Goal: Task Accomplishment & Management: Complete application form

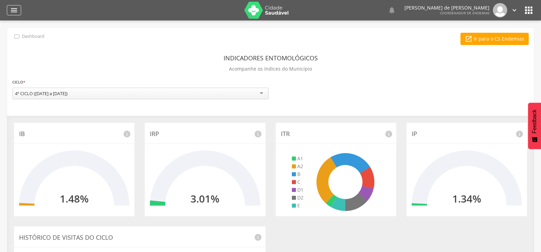
click at [13, 12] on icon "" at bounding box center [14, 10] width 8 height 8
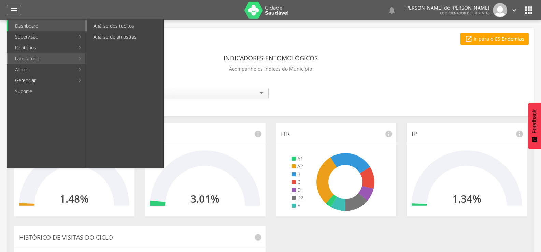
click at [114, 24] on link "Análise dos tubitos" at bounding box center [125, 25] width 77 height 11
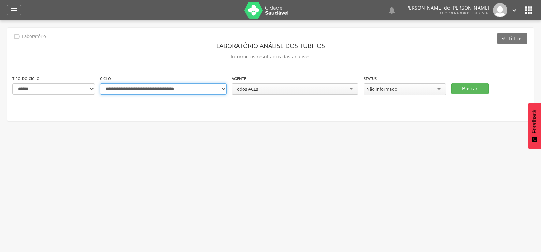
click at [223, 88] on select "**********" at bounding box center [163, 89] width 127 height 12
select select "**********"
click at [100, 83] on select "**********" at bounding box center [163, 89] width 127 height 12
click at [351, 86] on div "Todos ACEs" at bounding box center [295, 89] width 127 height 12
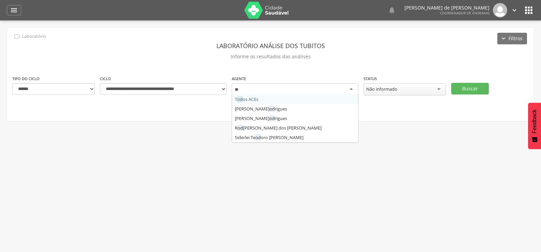
type input "*"
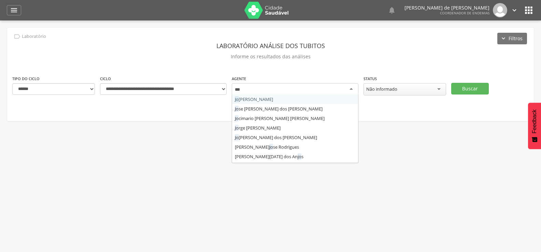
type input "****"
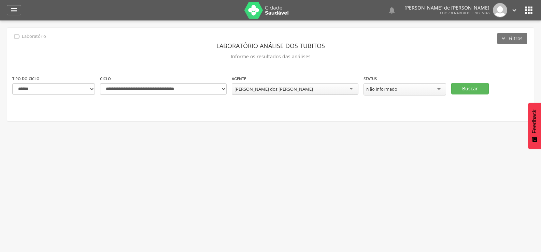
click at [441, 90] on div "Não informado" at bounding box center [404, 89] width 83 height 12
click at [478, 89] on button "Buscar" at bounding box center [470, 89] width 38 height 12
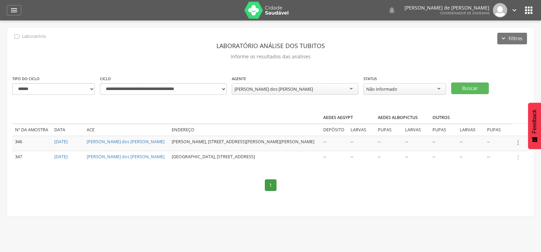
click at [519, 142] on icon "" at bounding box center [518, 143] width 8 height 8
click at [510, 129] on link "Informar resultado" at bounding box center [495, 131] width 54 height 9
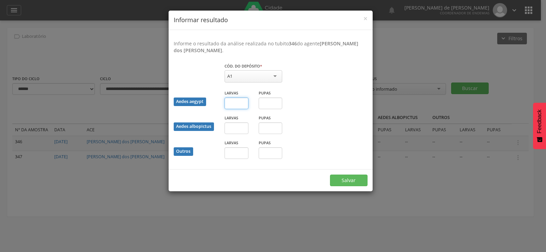
click at [239, 102] on input "text" at bounding box center [237, 104] width 24 height 12
type input "*"
click at [271, 74] on div "A1" at bounding box center [254, 76] width 58 height 12
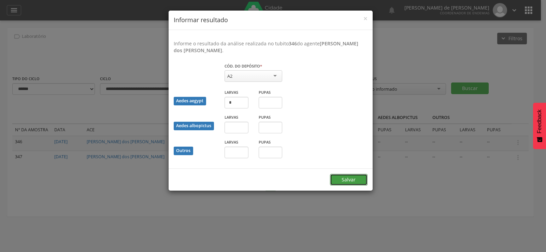
click at [337, 179] on button "Salvar" at bounding box center [349, 180] width 38 height 12
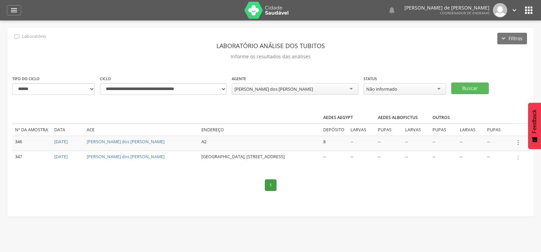
click at [519, 142] on icon "" at bounding box center [518, 143] width 8 height 8
click at [497, 127] on link "Informar resultado" at bounding box center [495, 131] width 54 height 9
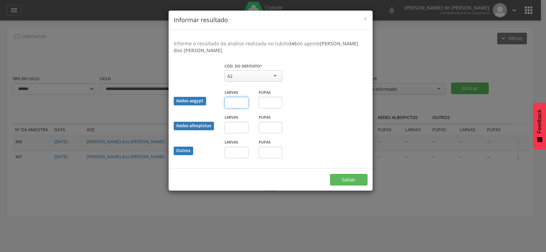
click at [241, 104] on input "text" at bounding box center [237, 103] width 24 height 12
type input "*"
click at [345, 179] on button "Salvar" at bounding box center [349, 180] width 38 height 12
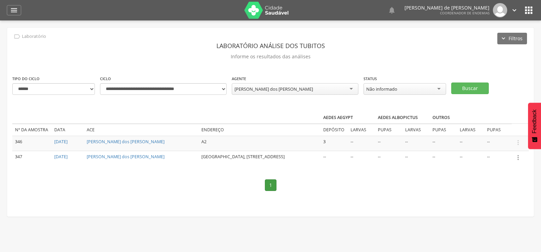
click at [518, 158] on icon "" at bounding box center [518, 158] width 8 height 8
click at [509, 150] on link "Informar resultado" at bounding box center [495, 146] width 54 height 9
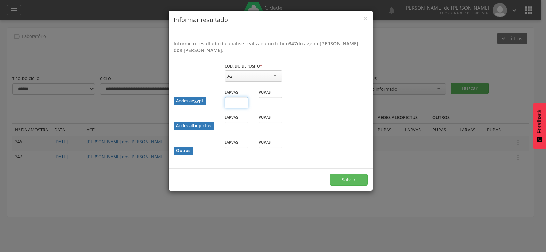
click at [235, 103] on input "text" at bounding box center [237, 103] width 24 height 12
type input "*"
click at [348, 178] on button "Salvar" at bounding box center [349, 180] width 38 height 12
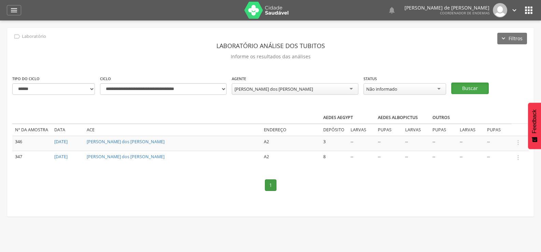
click at [480, 91] on button "Buscar" at bounding box center [470, 89] width 38 height 12
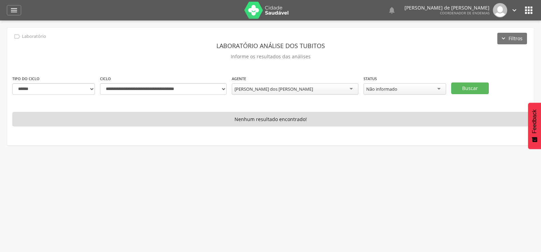
click at [284, 88] on div "[PERSON_NAME] dos [PERSON_NAME]" at bounding box center [273, 89] width 78 height 6
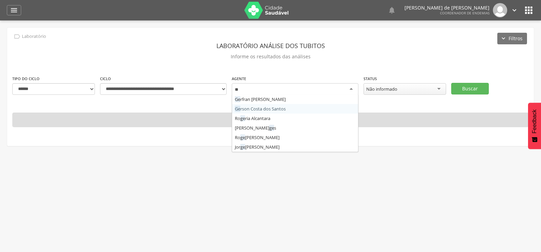
type input "***"
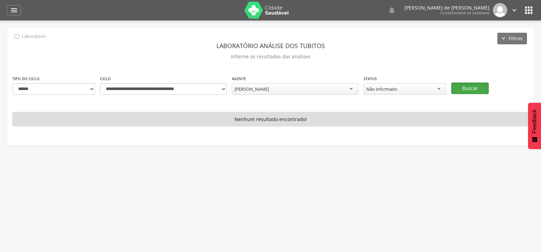
click at [471, 89] on button "Buscar" at bounding box center [470, 89] width 38 height 12
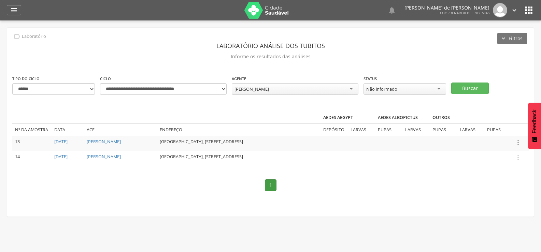
click at [516, 142] on icon "" at bounding box center [518, 143] width 8 height 8
click at [512, 131] on link "Informar resultado" at bounding box center [495, 131] width 54 height 9
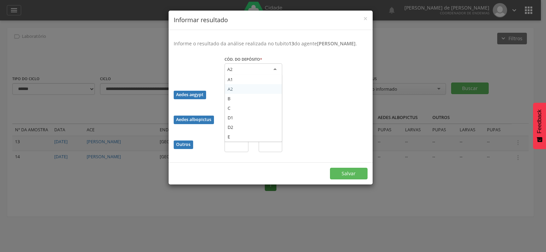
click at [275, 75] on div "A2" at bounding box center [254, 69] width 58 height 12
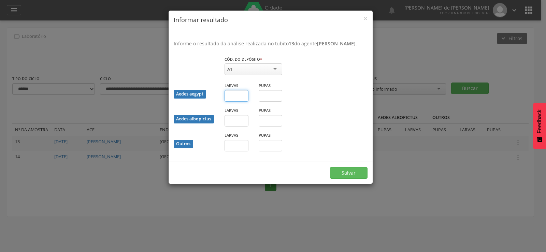
click at [234, 102] on input "text" at bounding box center [237, 96] width 24 height 12
type input "*"
click at [277, 100] on input "text" at bounding box center [271, 96] width 24 height 12
type input "*"
click at [346, 177] on button "Salvar" at bounding box center [349, 173] width 38 height 12
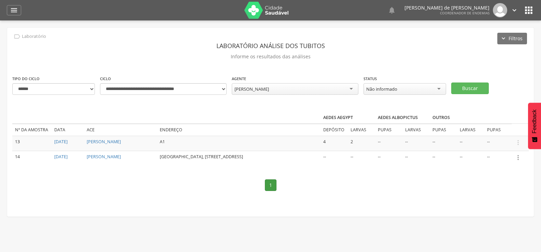
click at [516, 157] on icon "" at bounding box center [518, 158] width 8 height 8
click at [515, 149] on link "Informar resultado" at bounding box center [495, 146] width 54 height 9
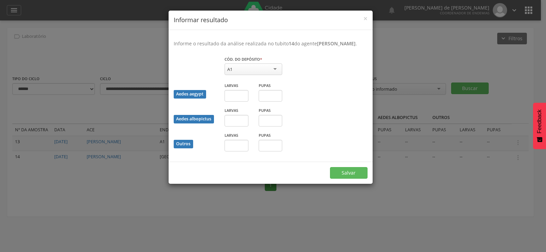
click at [273, 75] on div "A1" at bounding box center [254, 69] width 58 height 12
click at [234, 101] on input "text" at bounding box center [237, 96] width 24 height 12
type input "*"
click at [266, 102] on input "text" at bounding box center [271, 96] width 24 height 12
type input "*"
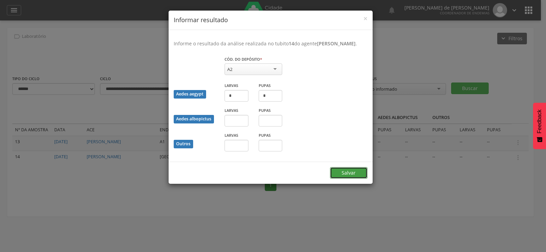
click at [348, 179] on button "Salvar" at bounding box center [349, 173] width 38 height 12
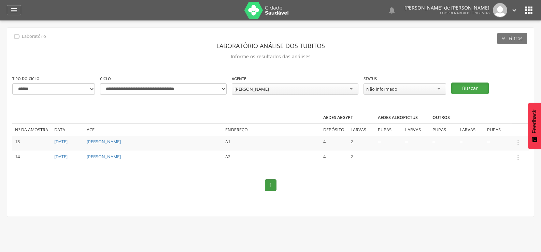
click at [463, 90] on button "Buscar" at bounding box center [470, 89] width 38 height 12
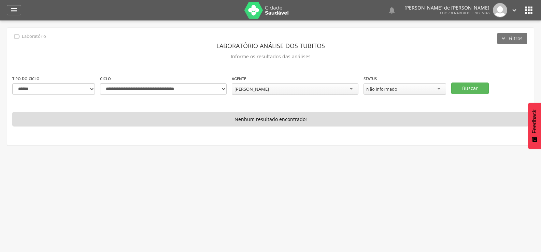
click at [299, 91] on div "[PERSON_NAME]" at bounding box center [295, 89] width 127 height 12
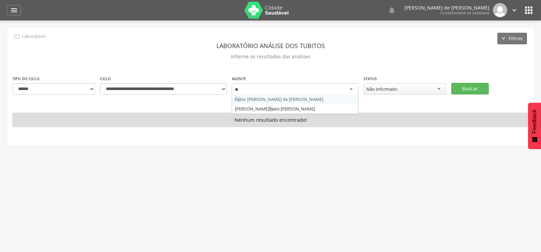
type input "***"
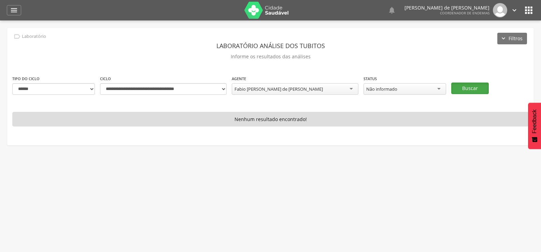
click at [470, 92] on button "Buscar" at bounding box center [470, 89] width 38 height 12
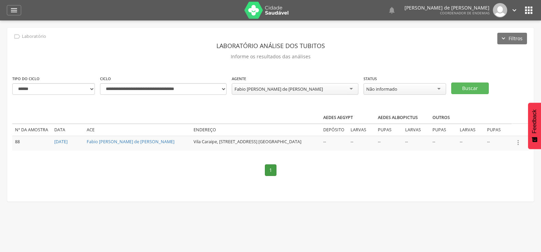
click at [517, 143] on icon "" at bounding box center [518, 143] width 8 height 8
click at [500, 131] on link "Informar resultado" at bounding box center [495, 131] width 54 height 9
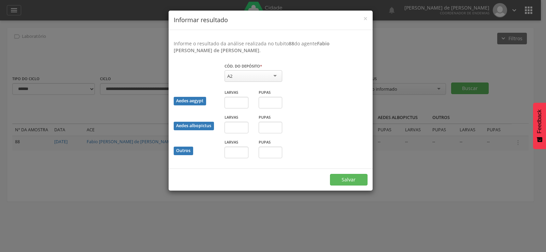
click at [276, 77] on div "A2" at bounding box center [254, 76] width 58 height 12
click at [237, 100] on input "text" at bounding box center [237, 103] width 24 height 12
type input "**"
click at [342, 184] on button "Salvar" at bounding box center [349, 180] width 38 height 12
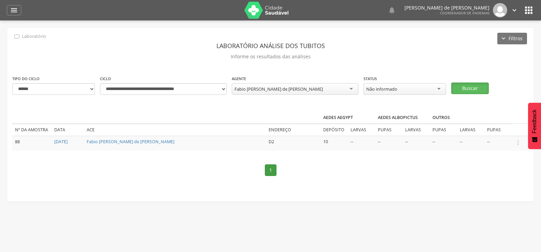
click at [470, 87] on button "Buscar" at bounding box center [470, 89] width 38 height 12
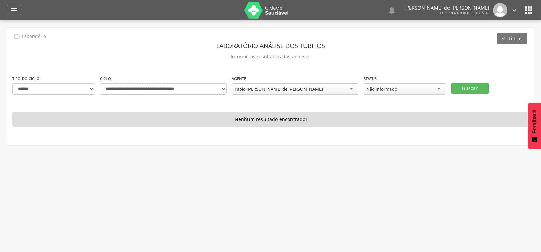
click at [305, 96] on div "Fabio [PERSON_NAME] de [PERSON_NAME] Todos ACEs [PERSON_NAME] [PERSON_NAME] [PE…" at bounding box center [295, 89] width 127 height 13
click at [305, 92] on div "Fabio [PERSON_NAME] de [PERSON_NAME]" at bounding box center [295, 89] width 127 height 12
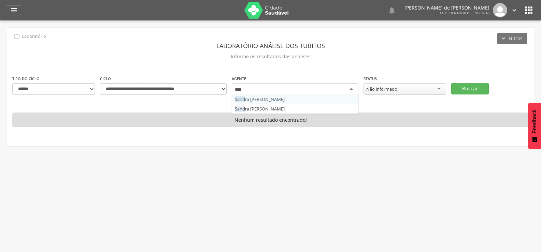
type input "*****"
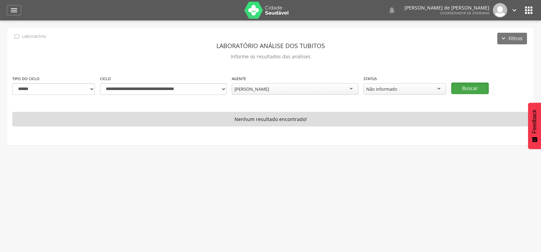
click at [471, 90] on button "Buscar" at bounding box center [470, 89] width 38 height 12
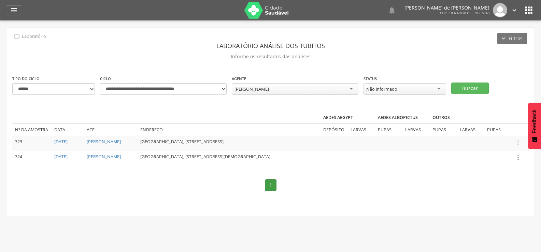
click at [515, 158] on icon "" at bounding box center [518, 158] width 8 height 8
click at [496, 144] on link "Informar resultado" at bounding box center [495, 146] width 54 height 9
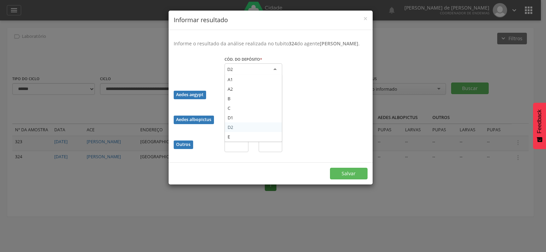
click at [276, 76] on div "D2" at bounding box center [254, 69] width 58 height 12
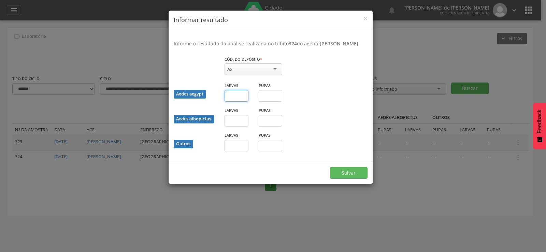
click at [236, 101] on input "text" at bounding box center [237, 96] width 24 height 12
type input "**"
click at [356, 177] on button "Salvar" at bounding box center [349, 173] width 38 height 12
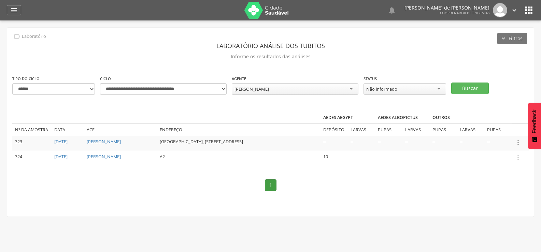
click at [517, 142] on icon "" at bounding box center [518, 143] width 8 height 8
click at [498, 132] on link "Informar resultado" at bounding box center [495, 131] width 54 height 9
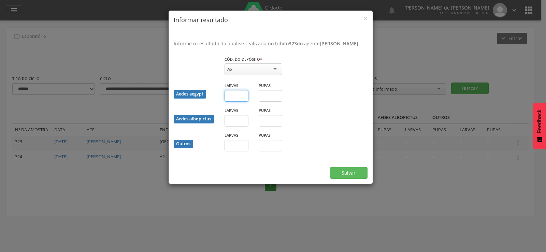
click at [236, 102] on input "text" at bounding box center [237, 96] width 24 height 12
type input "**"
click at [349, 179] on button "Salvar" at bounding box center [349, 173] width 38 height 12
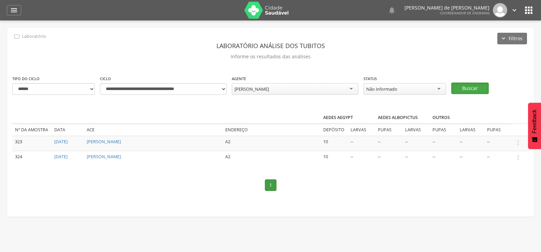
click at [467, 90] on button "Buscar" at bounding box center [470, 89] width 38 height 12
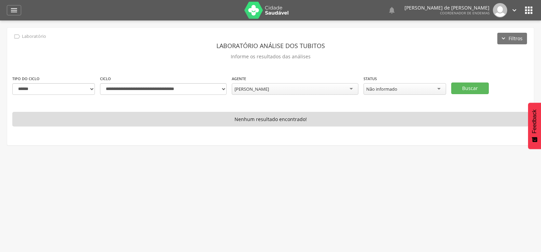
click at [315, 86] on div "[PERSON_NAME]" at bounding box center [295, 89] width 127 height 12
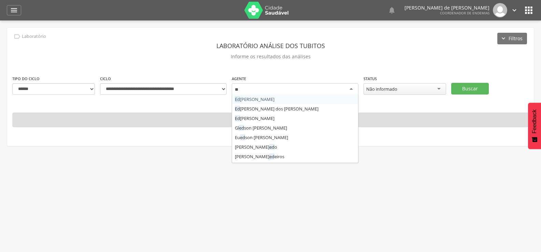
type input "***"
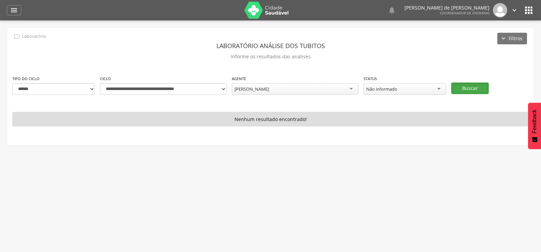
click at [478, 84] on button "Buscar" at bounding box center [470, 89] width 38 height 12
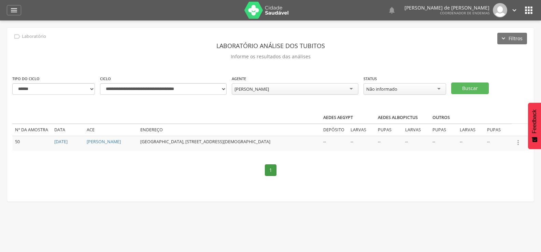
click at [517, 142] on icon "" at bounding box center [518, 143] width 8 height 8
click at [509, 131] on link "Informar resultado" at bounding box center [495, 131] width 54 height 9
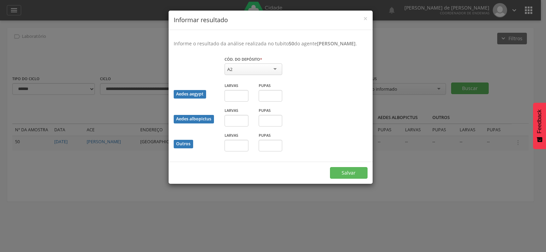
click at [236, 73] on div "A2" at bounding box center [254, 69] width 58 height 12
click at [235, 98] on input "text" at bounding box center [237, 96] width 24 height 12
type input "**"
click at [354, 176] on button "Salvar" at bounding box center [349, 173] width 38 height 12
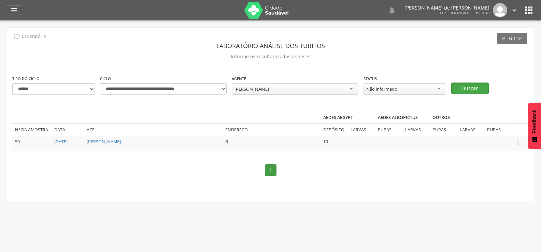
click at [469, 89] on button "Buscar" at bounding box center [470, 89] width 38 height 12
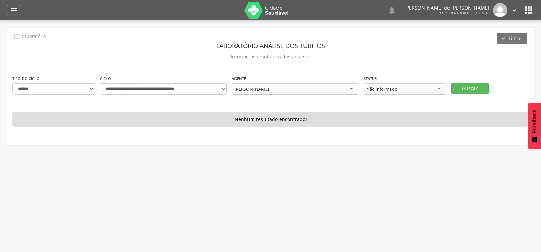
click at [266, 89] on div "[PERSON_NAME]" at bounding box center [251, 89] width 34 height 6
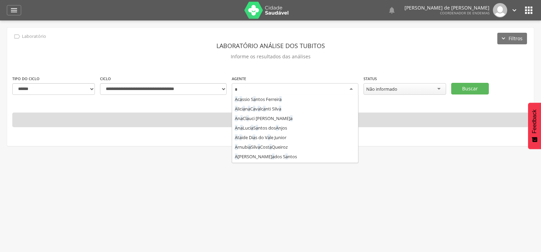
scroll to position [333, 0]
type input "**"
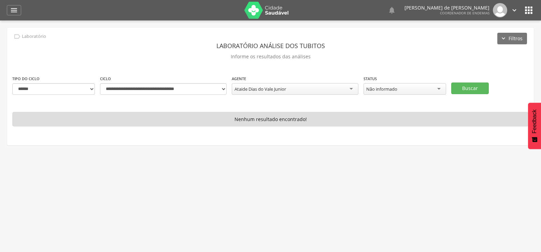
scroll to position [0, 0]
click at [453, 91] on button "Buscar" at bounding box center [470, 89] width 38 height 12
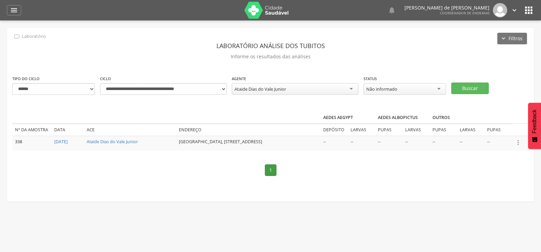
click at [516, 144] on icon "" at bounding box center [518, 143] width 8 height 8
click at [494, 132] on link "Informar resultado" at bounding box center [495, 131] width 54 height 9
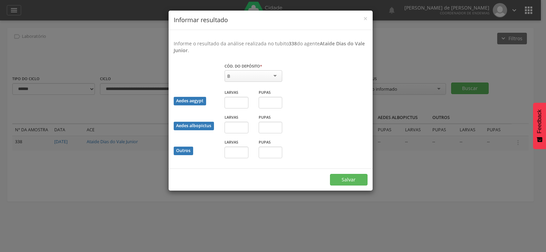
click at [277, 77] on div "B" at bounding box center [254, 76] width 58 height 12
click at [235, 103] on input "text" at bounding box center [237, 103] width 24 height 12
type input "*"
click at [348, 178] on button "Salvar" at bounding box center [349, 180] width 38 height 12
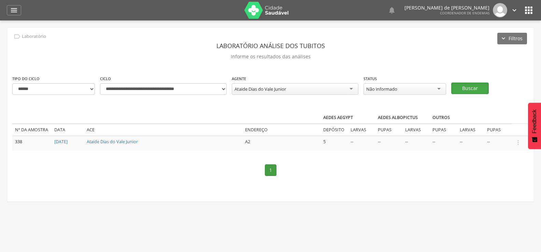
click at [475, 89] on button "Buscar" at bounding box center [470, 89] width 38 height 12
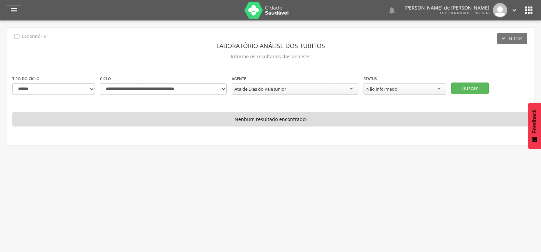
click at [288, 89] on div "Ataide Dias do Vale Junior" at bounding box center [295, 89] width 127 height 12
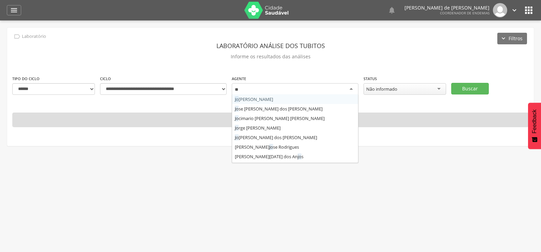
type input "***"
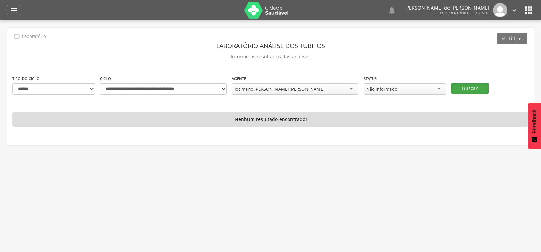
click at [466, 89] on button "Buscar" at bounding box center [470, 89] width 38 height 12
click at [453, 90] on button "Buscar" at bounding box center [470, 89] width 38 height 12
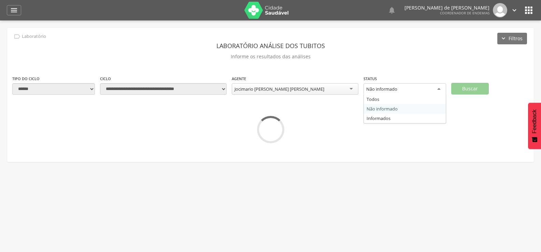
click at [437, 87] on div "Não informado" at bounding box center [404, 89] width 83 height 12
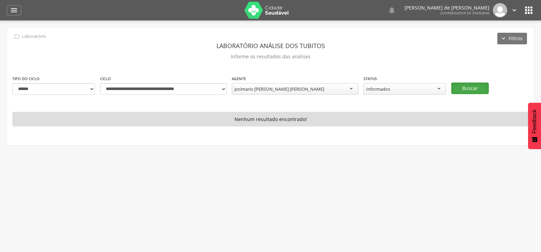
click at [454, 89] on button "Buscar" at bounding box center [470, 89] width 38 height 12
click at [218, 90] on select "**********" at bounding box center [163, 89] width 127 height 12
click at [90, 89] on select "**********" at bounding box center [53, 89] width 83 height 12
select select "*"
click at [12, 83] on select "**********" at bounding box center [53, 89] width 83 height 12
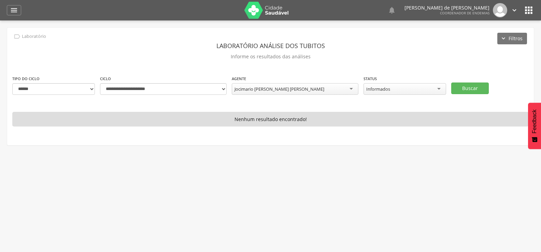
click at [435, 88] on div "Informados" at bounding box center [404, 89] width 83 height 12
click at [474, 88] on button "Buscar" at bounding box center [470, 89] width 38 height 12
click at [223, 90] on select "**********" at bounding box center [163, 89] width 127 height 12
click at [100, 83] on select "**********" at bounding box center [163, 89] width 127 height 12
click at [471, 91] on button "Buscar" at bounding box center [470, 89] width 38 height 12
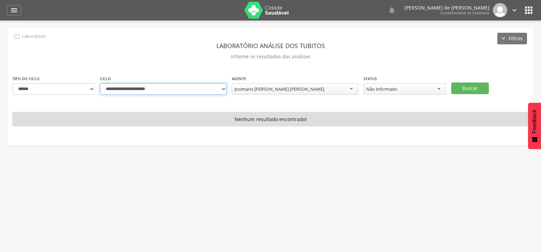
click at [222, 90] on select "**********" at bounding box center [163, 89] width 127 height 12
select select "**********"
click at [100, 83] on select "**********" at bounding box center [163, 89] width 127 height 12
click at [453, 87] on button "Buscar" at bounding box center [470, 89] width 38 height 12
